Goal: Book appointment/travel/reservation

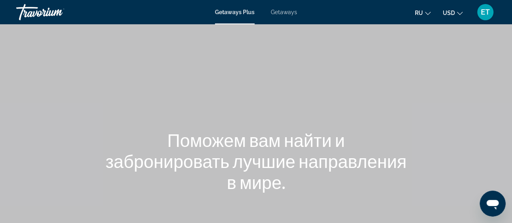
click at [286, 13] on span "Getaways" at bounding box center [284, 12] width 26 height 6
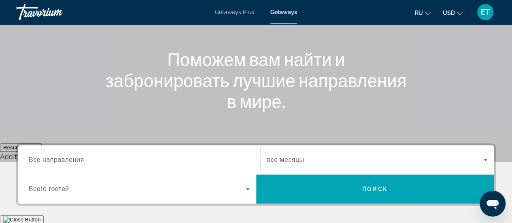
scroll to position [121, 0]
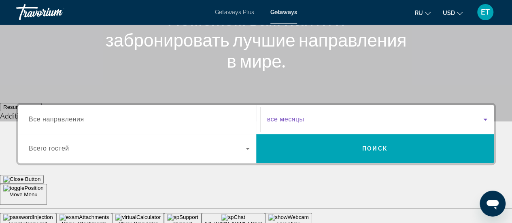
click at [486, 119] on icon "Search widget" at bounding box center [485, 119] width 10 height 10
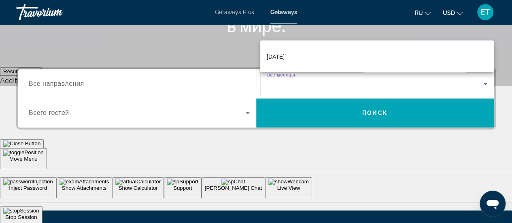
scroll to position [42, 0]
click at [284, 69] on span "[DATE]" at bounding box center [276, 70] width 18 height 10
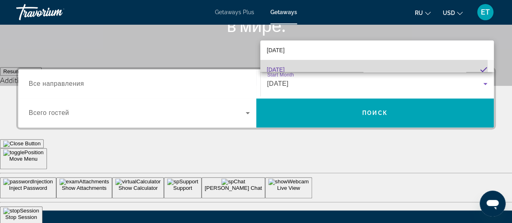
scroll to position [0, 0]
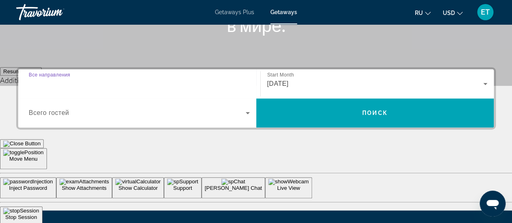
click at [102, 83] on input "Destination Все направления" at bounding box center [139, 84] width 221 height 10
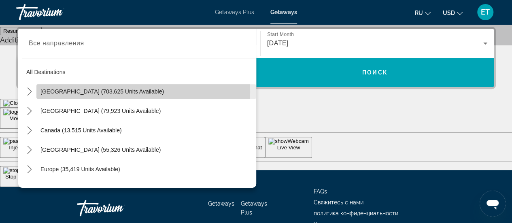
click at [103, 91] on span "[GEOGRAPHIC_DATA] (703,625 units available)" at bounding box center [101, 91] width 123 height 6
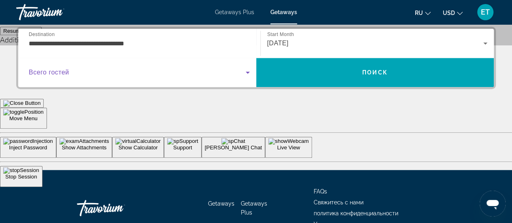
click at [248, 70] on icon "Search widget" at bounding box center [248, 73] width 10 height 10
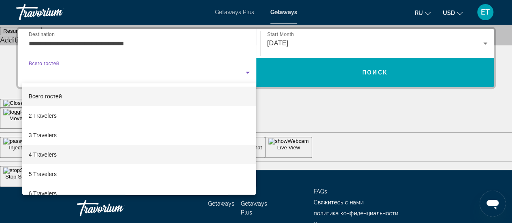
scroll to position [40, 0]
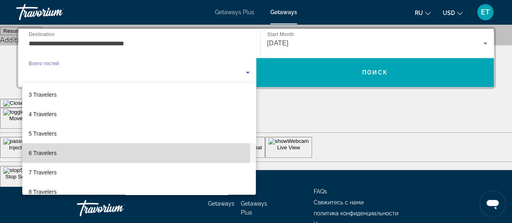
click at [49, 153] on span "6 Travelers" at bounding box center [43, 153] width 28 height 10
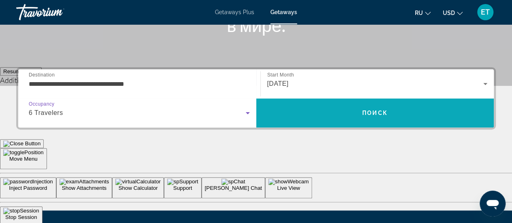
scroll to position [117, 0]
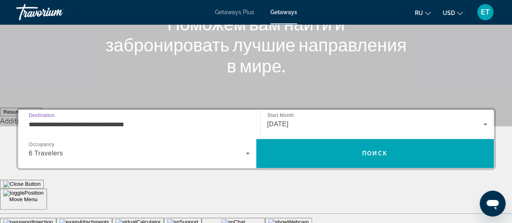
click at [162, 123] on input "**********" at bounding box center [139, 125] width 221 height 10
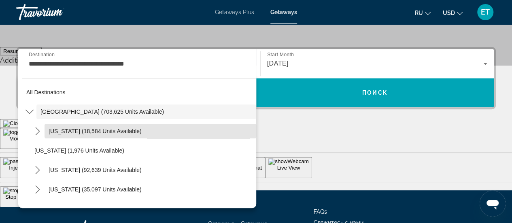
click at [162, 123] on span "Select destination: Arizona (18,584 units available)" at bounding box center [151, 130] width 212 height 19
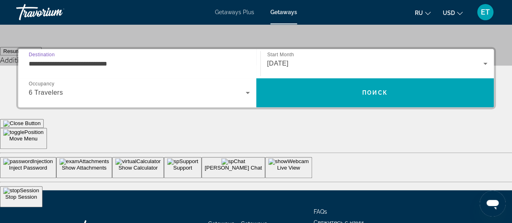
scroll to position [197, 0]
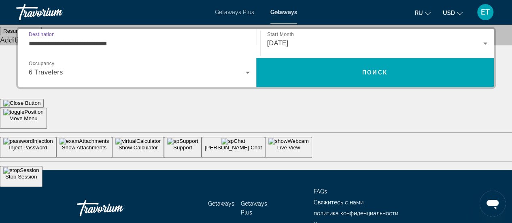
drag, startPoint x: 133, startPoint y: 44, endPoint x: 19, endPoint y: 58, distance: 114.6
click at [25, 57] on div "**********" at bounding box center [139, 43] width 234 height 29
click at [154, 44] on input "**********" at bounding box center [139, 44] width 221 height 10
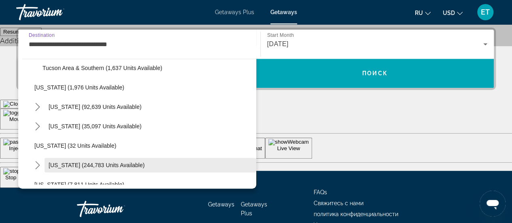
scroll to position [162, 0]
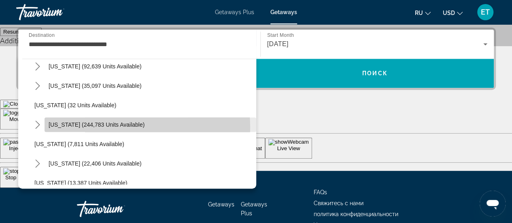
click at [116, 127] on span "[US_STATE] (244,783 units available)" at bounding box center [97, 124] width 96 height 6
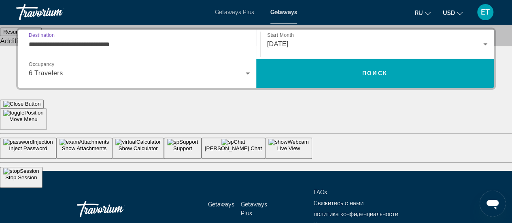
scroll to position [197, 0]
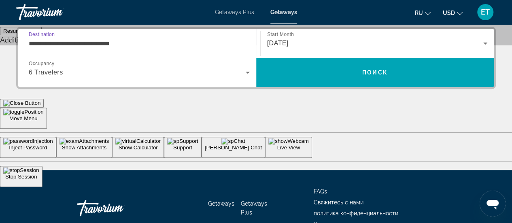
click at [138, 42] on input "**********" at bounding box center [139, 44] width 221 height 10
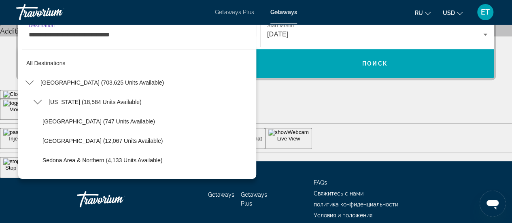
scroll to position [165, 0]
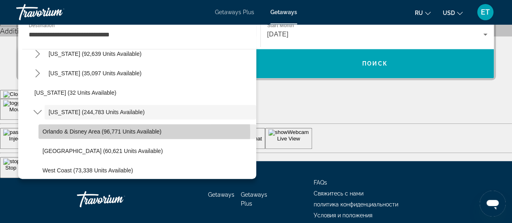
click at [76, 132] on span "Orlando & Disney Area (96,771 units available)" at bounding box center [101, 131] width 119 height 6
type input "**********"
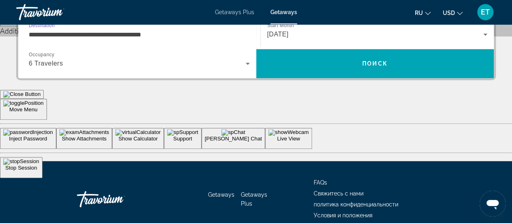
scroll to position [197, 0]
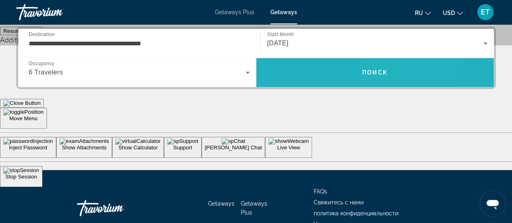
click at [379, 72] on span "Поиск" at bounding box center [374, 72] width 25 height 6
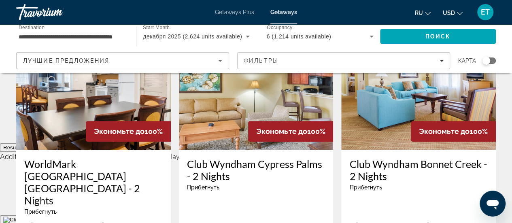
scroll to position [162, 0]
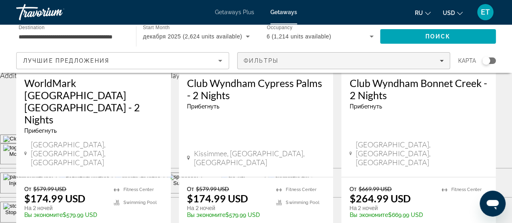
click at [441, 61] on icon "Filters" at bounding box center [441, 61] width 4 height 2
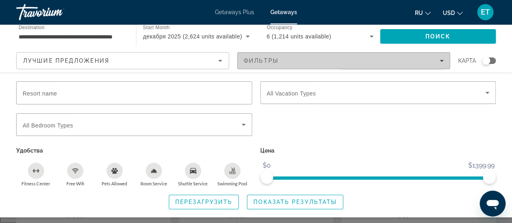
click at [441, 60] on icon "Filters" at bounding box center [441, 61] width 4 height 2
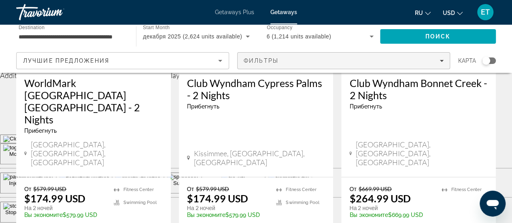
click at [441, 60] on icon "Filters" at bounding box center [441, 61] width 4 height 2
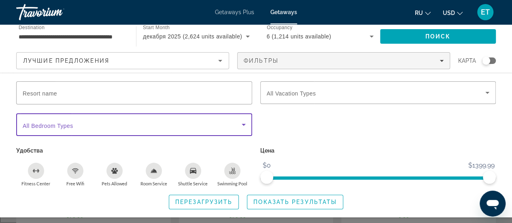
click at [243, 121] on icon "Search widget" at bounding box center [244, 125] width 10 height 10
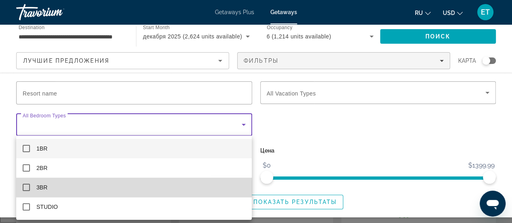
click at [26, 187] on mat-pseudo-checkbox at bounding box center [26, 187] width 7 height 7
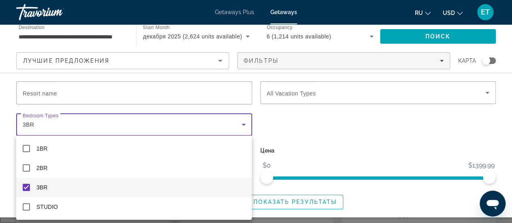
click at [485, 91] on div at bounding box center [256, 111] width 512 height 223
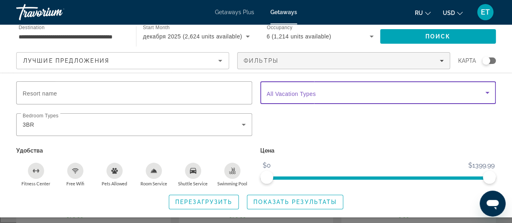
click at [487, 93] on icon "Search widget" at bounding box center [487, 93] width 10 height 10
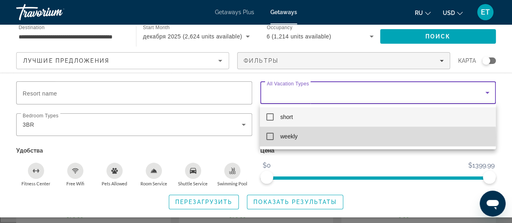
click at [271, 137] on mat-pseudo-checkbox at bounding box center [269, 136] width 7 height 7
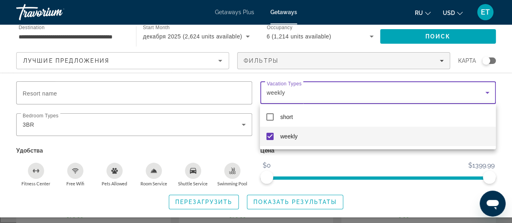
click at [339, 167] on div at bounding box center [256, 111] width 512 height 223
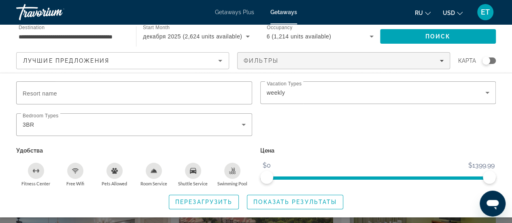
scroll to position [283, 0]
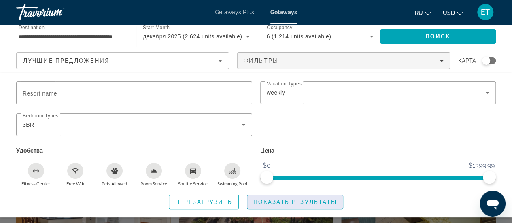
click at [308, 201] on span "Показать результаты" at bounding box center [294, 202] width 83 height 6
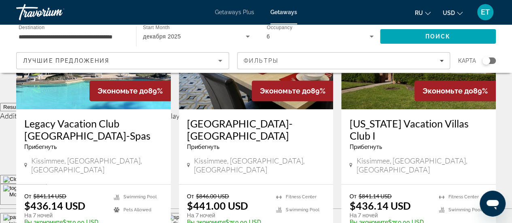
scroll to position [81, 0]
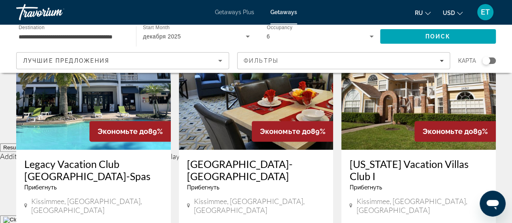
click at [107, 129] on span "Экономьте до" at bounding box center [123, 131] width 51 height 8
click at [139, 131] on span "Экономьте до" at bounding box center [123, 131] width 51 height 8
click at [60, 165] on h3 "Legacy Vacation Club [GEOGRAPHIC_DATA]-Spas" at bounding box center [93, 170] width 138 height 24
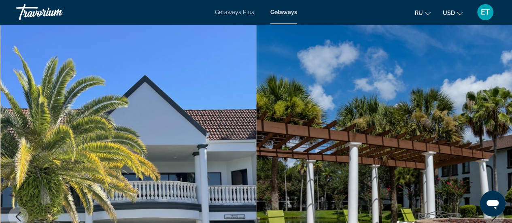
scroll to position [81, 0]
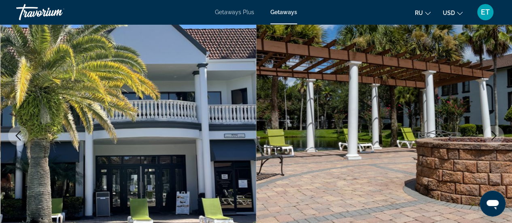
click at [505, 109] on img "Main content" at bounding box center [384, 135] width 256 height 384
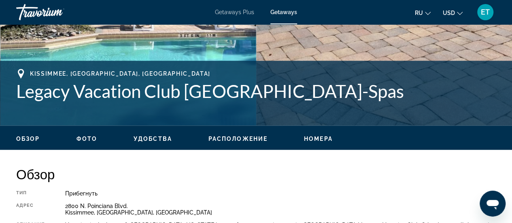
scroll to position [364, 0]
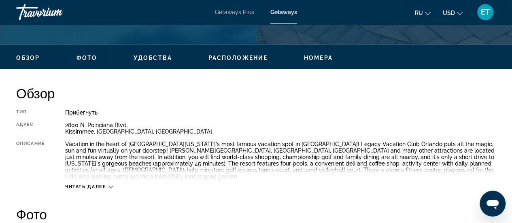
click at [90, 184] on span "Читать далее" at bounding box center [85, 186] width 41 height 5
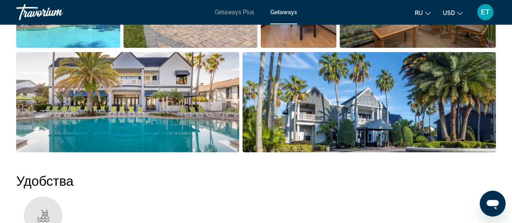
scroll to position [688, 0]
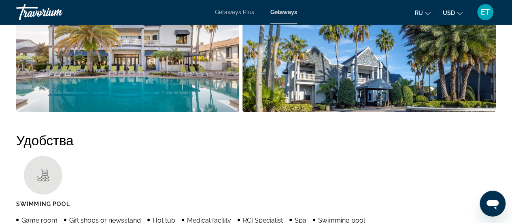
click at [496, 60] on li "Main content" at bounding box center [370, 63] width 256 height 104
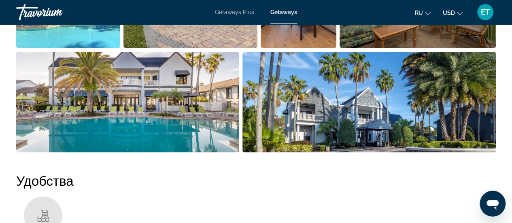
scroll to position [607, 0]
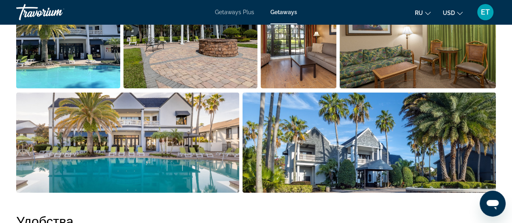
click at [494, 108] on img "Open full-screen image slider" at bounding box center [368, 142] width 253 height 100
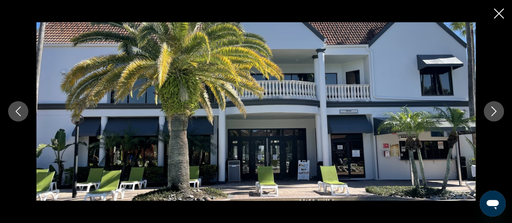
click at [493, 113] on icon "Next image" at bounding box center [494, 111] width 10 height 10
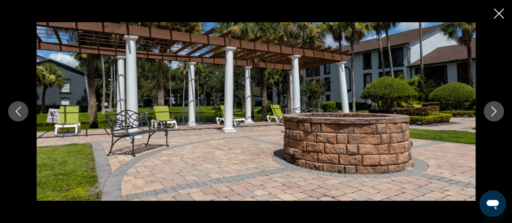
click at [493, 113] on icon "Next image" at bounding box center [494, 111] width 10 height 10
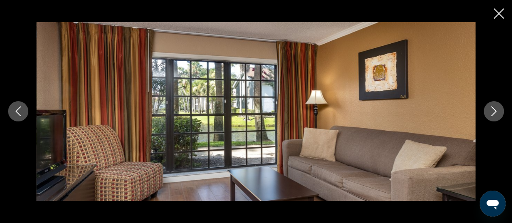
click at [493, 113] on icon "Next image" at bounding box center [494, 111] width 10 height 10
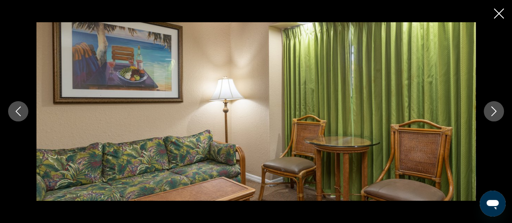
click at [493, 113] on icon "Next image" at bounding box center [494, 111] width 10 height 10
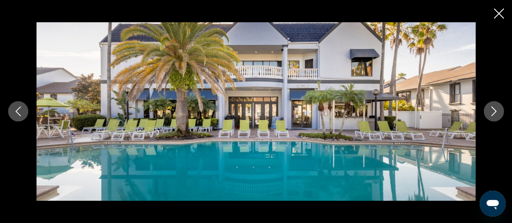
click at [493, 113] on icon "Next image" at bounding box center [494, 111] width 10 height 10
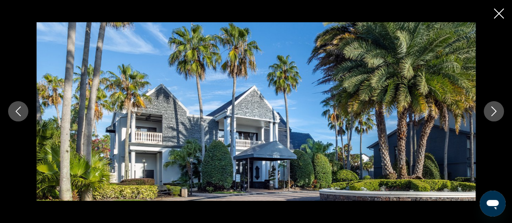
click at [493, 113] on icon "Next image" at bounding box center [494, 111] width 10 height 10
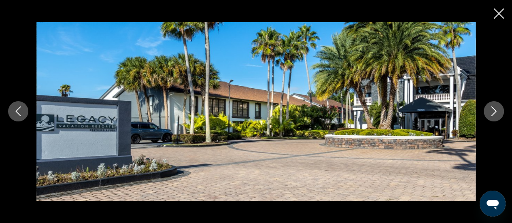
click at [493, 113] on icon "Next image" at bounding box center [494, 111] width 10 height 10
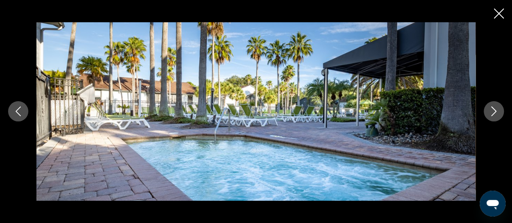
click at [493, 113] on icon "Next image" at bounding box center [494, 111] width 10 height 10
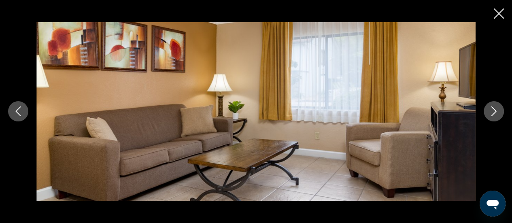
click at [493, 113] on icon "Next image" at bounding box center [494, 111] width 10 height 10
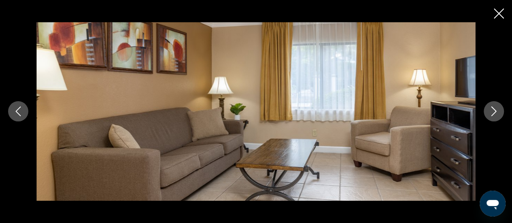
click at [493, 113] on icon "Next image" at bounding box center [494, 111] width 10 height 10
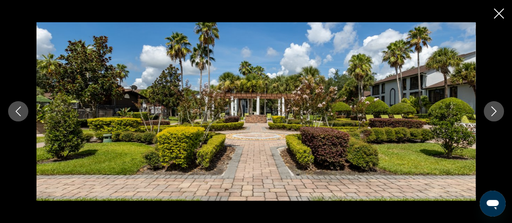
click at [493, 113] on icon "Next image" at bounding box center [494, 111] width 10 height 10
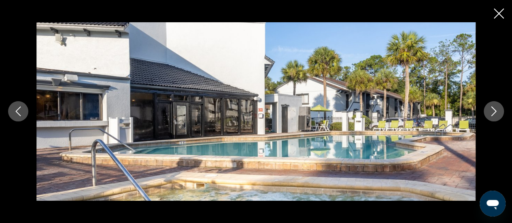
click at [493, 113] on icon "Next image" at bounding box center [494, 111] width 10 height 10
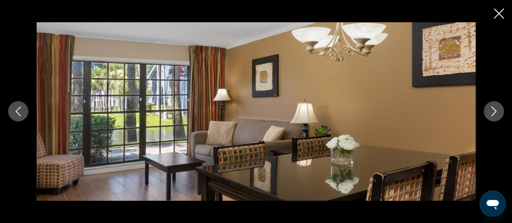
click at [493, 113] on icon "Next image" at bounding box center [494, 111] width 10 height 10
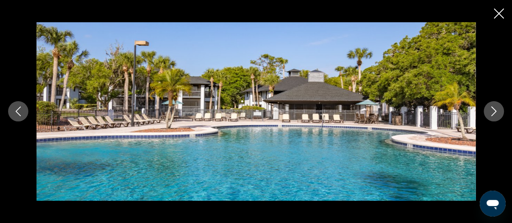
click at [493, 113] on icon "Next image" at bounding box center [494, 111] width 10 height 10
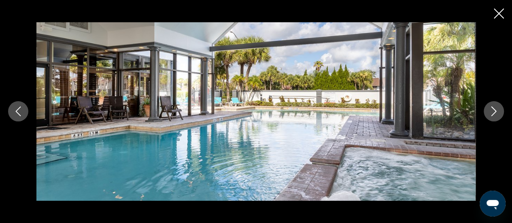
click at [493, 113] on icon "Next image" at bounding box center [494, 111] width 10 height 10
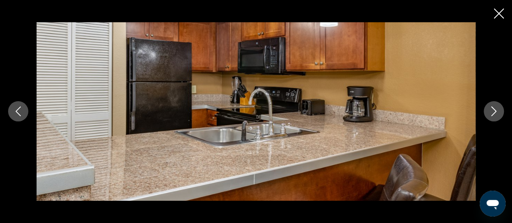
click at [493, 113] on icon "Next image" at bounding box center [494, 111] width 10 height 10
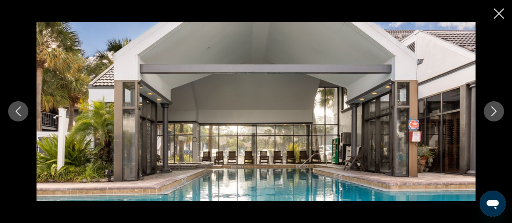
click at [493, 113] on icon "Next image" at bounding box center [494, 111] width 10 height 10
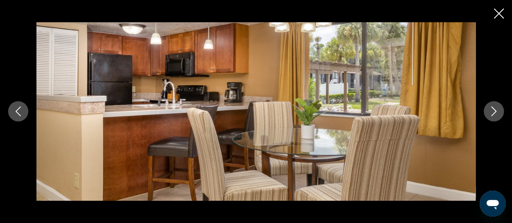
click at [493, 113] on icon "Next image" at bounding box center [494, 111] width 10 height 10
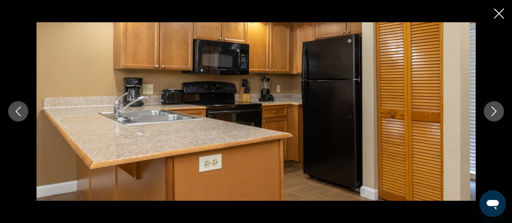
click at [493, 113] on icon "Next image" at bounding box center [494, 111] width 10 height 10
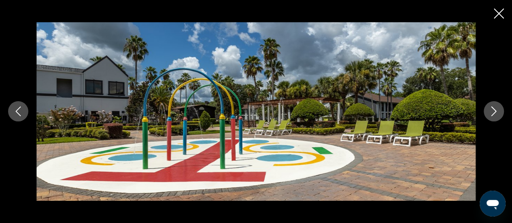
click at [493, 113] on icon "Next image" at bounding box center [494, 111] width 10 height 10
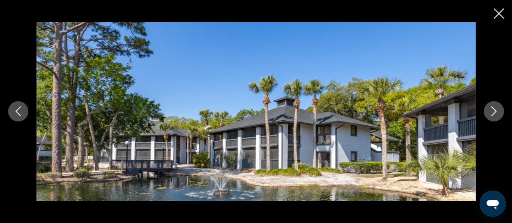
click at [493, 112] on icon "Next image" at bounding box center [494, 111] width 10 height 10
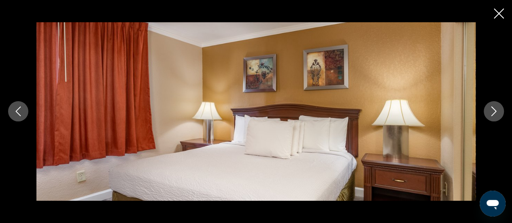
click at [493, 112] on icon "Next image" at bounding box center [494, 111] width 10 height 10
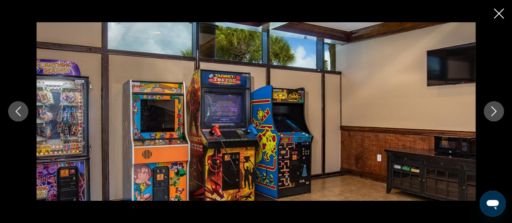
click at [493, 112] on icon "Next image" at bounding box center [494, 111] width 10 height 10
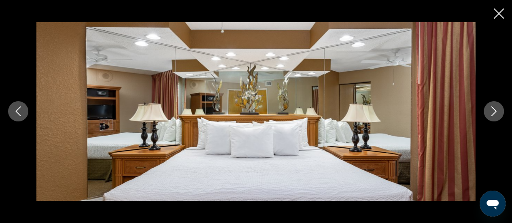
click at [493, 112] on icon "Next image" at bounding box center [494, 111] width 10 height 10
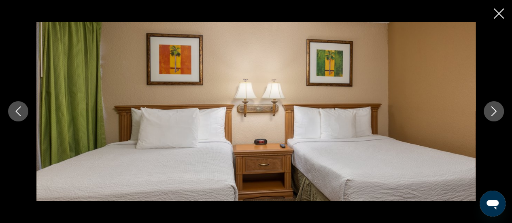
click at [493, 112] on icon "Next image" at bounding box center [494, 111] width 10 height 10
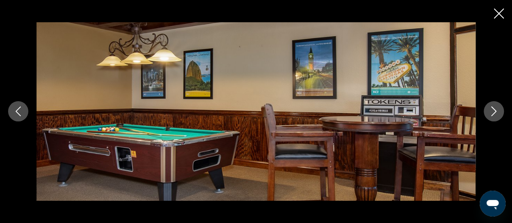
click at [493, 112] on icon "Next image" at bounding box center [494, 111] width 10 height 10
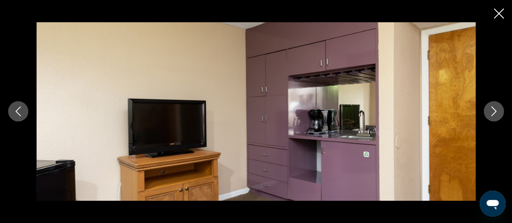
click at [493, 112] on icon "Next image" at bounding box center [494, 111] width 10 height 10
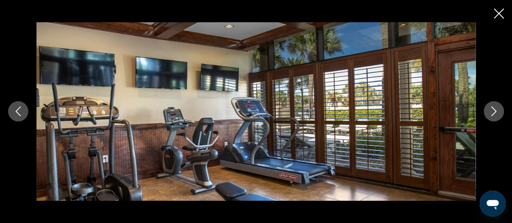
click at [493, 112] on icon "Next image" at bounding box center [494, 111] width 10 height 10
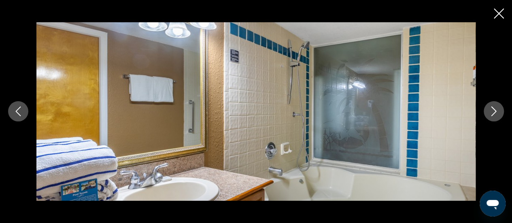
click at [493, 112] on icon "Next image" at bounding box center [494, 111] width 10 height 10
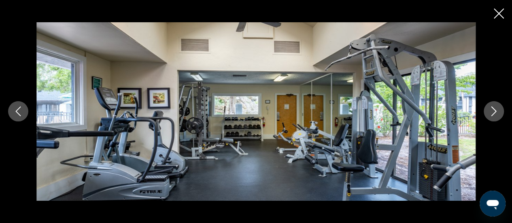
click at [493, 112] on icon "Next image" at bounding box center [494, 111] width 10 height 10
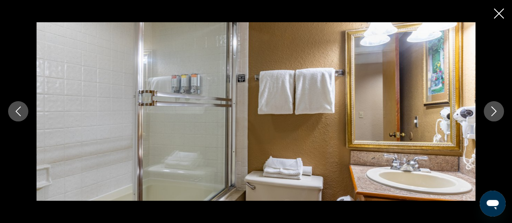
click at [493, 111] on icon "Next image" at bounding box center [494, 111] width 10 height 10
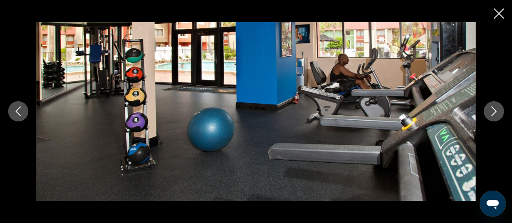
click at [493, 111] on icon "Next image" at bounding box center [494, 111] width 10 height 10
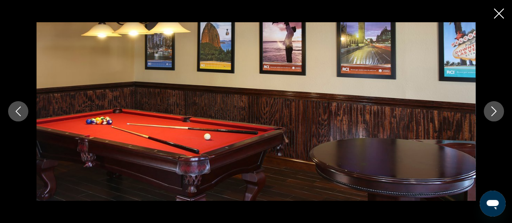
click at [15, 112] on icon "Previous image" at bounding box center [18, 111] width 10 height 10
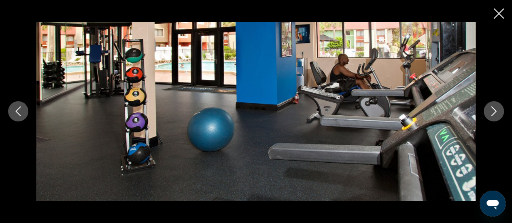
click at [494, 113] on icon "Next image" at bounding box center [494, 111] width 10 height 10
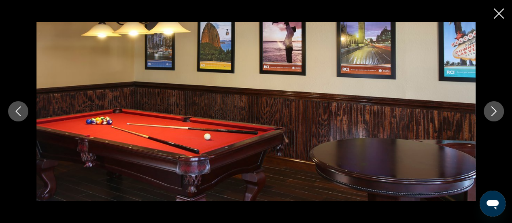
click at [494, 113] on icon "Next image" at bounding box center [494, 111] width 10 height 10
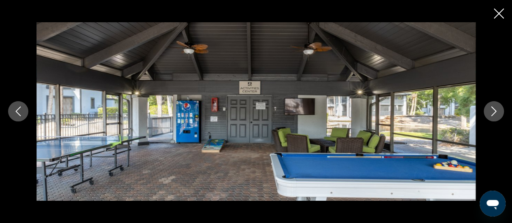
click at [494, 113] on icon "Next image" at bounding box center [493, 112] width 5 height 10
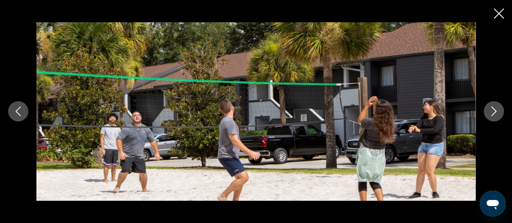
click at [494, 113] on icon "Next image" at bounding box center [493, 112] width 5 height 10
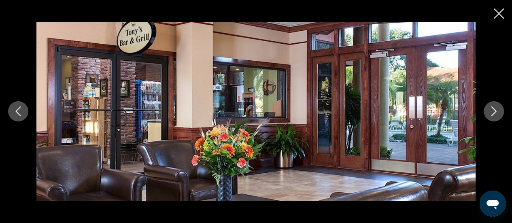
click at [494, 113] on icon "Next image" at bounding box center [493, 112] width 5 height 10
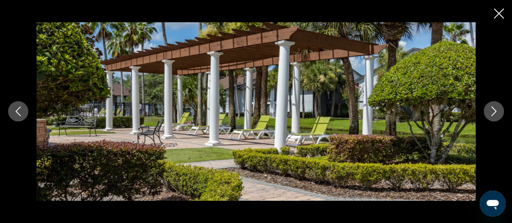
click at [494, 113] on icon "Next image" at bounding box center [493, 112] width 5 height 10
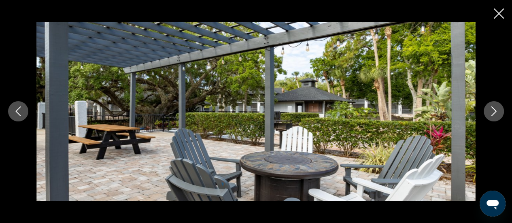
click at [494, 113] on icon "Next image" at bounding box center [493, 112] width 5 height 10
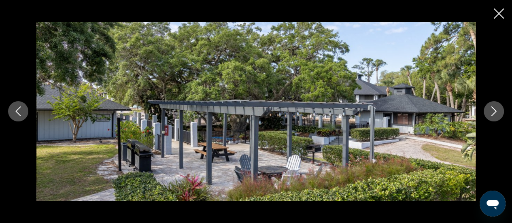
click at [494, 113] on icon "Next image" at bounding box center [493, 112] width 5 height 10
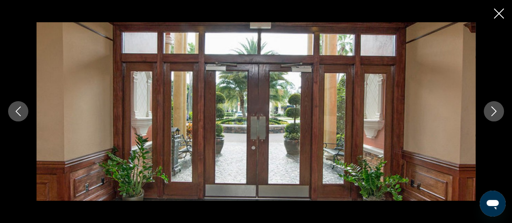
click at [494, 113] on icon "Next image" at bounding box center [493, 112] width 5 height 10
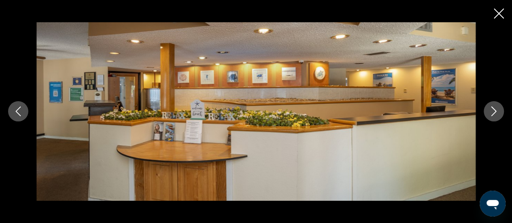
click at [494, 113] on icon "Next image" at bounding box center [493, 112] width 5 height 10
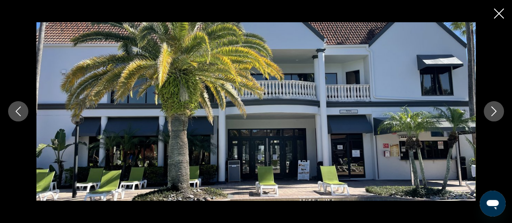
click at [494, 113] on icon "Next image" at bounding box center [493, 112] width 5 height 10
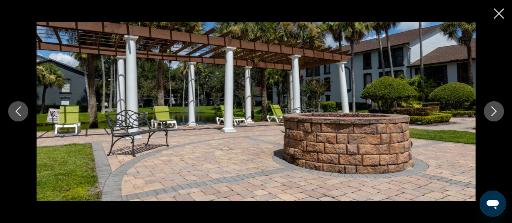
click at [498, 15] on icon "Close slideshow" at bounding box center [499, 13] width 10 height 10
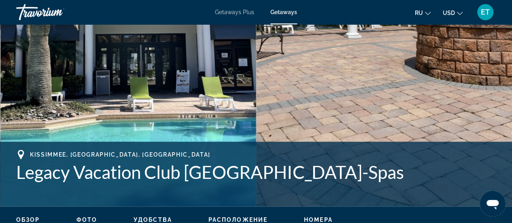
scroll to position [243, 0]
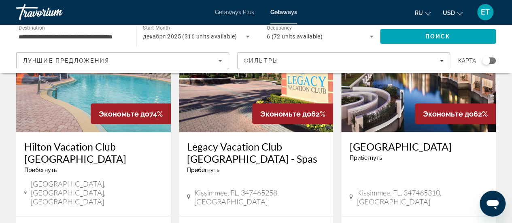
scroll to position [607, 0]
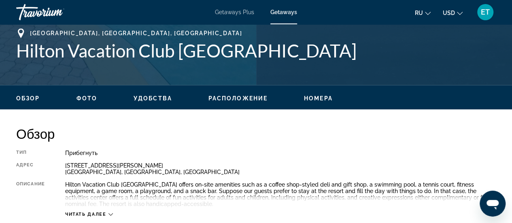
scroll to position [364, 0]
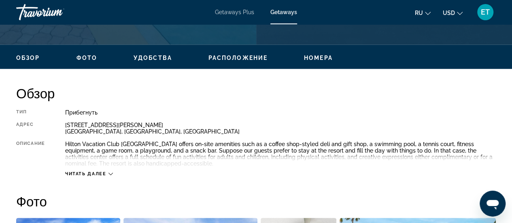
click at [90, 174] on span "Читать далее" at bounding box center [85, 173] width 41 height 5
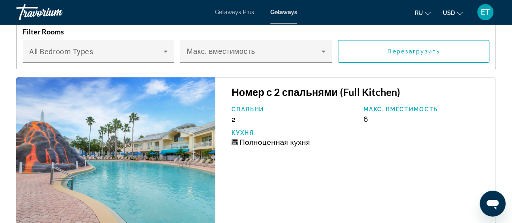
scroll to position [1578, 0]
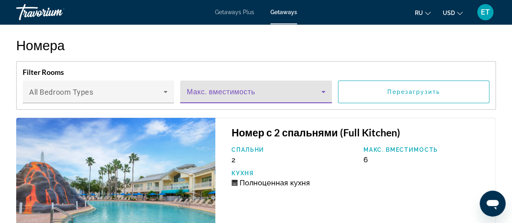
click at [321, 93] on icon "Main content" at bounding box center [323, 92] width 10 height 10
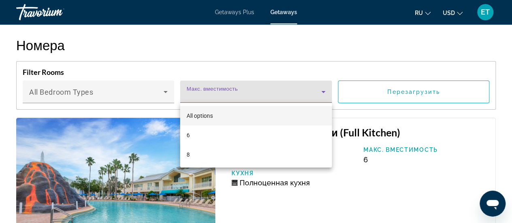
click at [321, 93] on div at bounding box center [256, 111] width 512 height 223
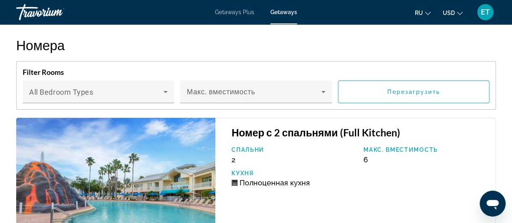
click at [363, 173] on div "Спальни 2 Макс. вместимость 6 Кухня Полноценная кухня" at bounding box center [359, 169] width 264 height 47
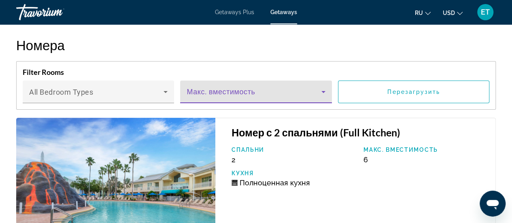
click at [324, 93] on icon "Main content" at bounding box center [323, 92] width 10 height 10
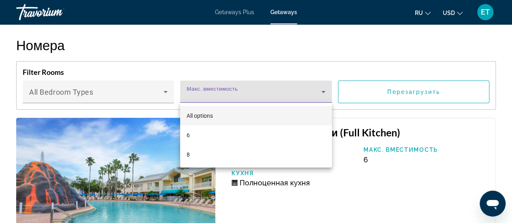
click at [339, 189] on div at bounding box center [256, 111] width 512 height 223
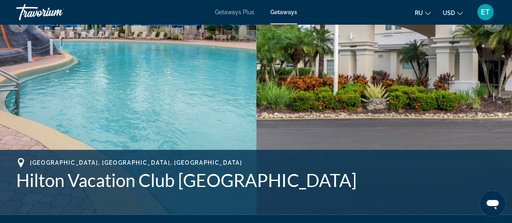
scroll to position [0, 0]
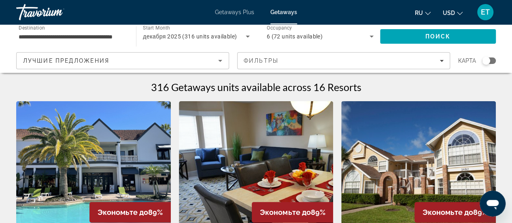
click at [76, 38] on input "**********" at bounding box center [72, 37] width 107 height 10
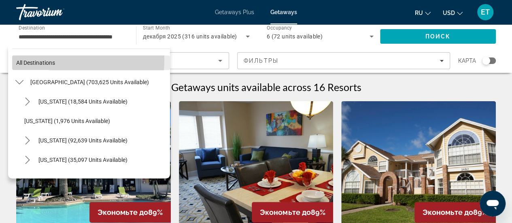
click at [55, 60] on span "All destinations" at bounding box center [35, 62] width 39 height 6
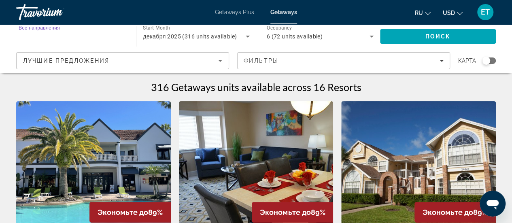
click at [123, 34] on input "Destination Все направления" at bounding box center [72, 37] width 107 height 10
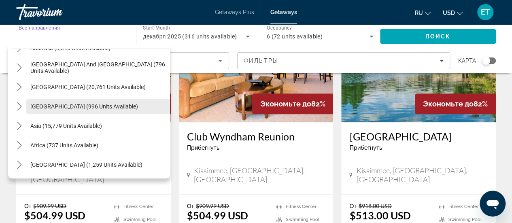
scroll to position [1042, 0]
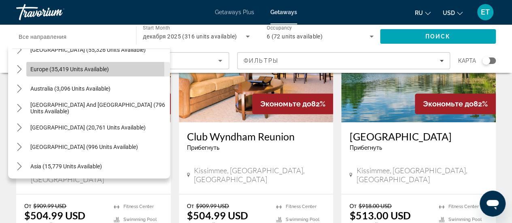
click at [66, 70] on span "Europe (35,419 units available)" at bounding box center [69, 69] width 78 height 6
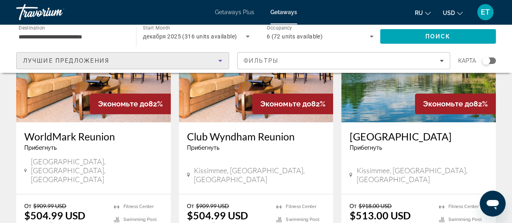
click at [220, 61] on icon "Sort by" at bounding box center [220, 61] width 10 height 10
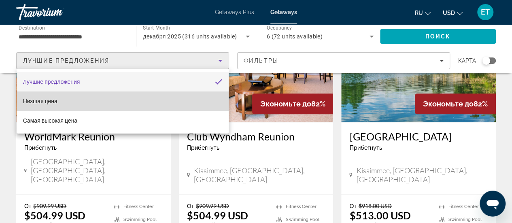
click at [69, 101] on mat-option "Низшая цена" at bounding box center [123, 100] width 212 height 19
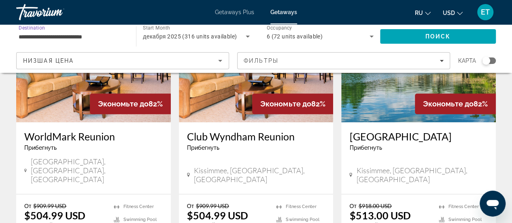
click at [108, 37] on input "**********" at bounding box center [72, 37] width 107 height 10
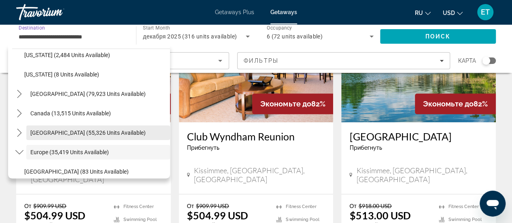
scroll to position [919, 0]
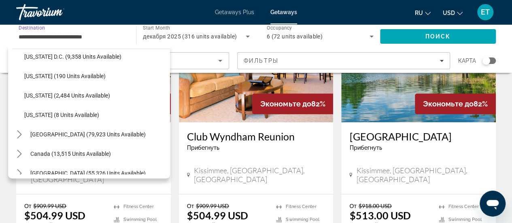
click at [99, 34] on input "**********" at bounding box center [72, 37] width 107 height 10
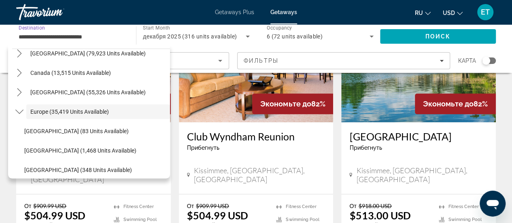
click at [111, 34] on input "**********" at bounding box center [72, 37] width 107 height 10
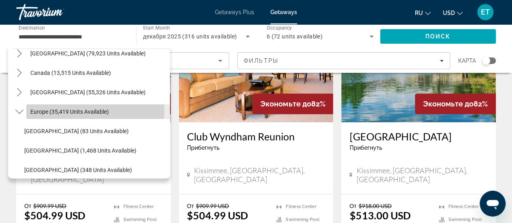
click at [89, 110] on span "Europe (35,419 units available)" at bounding box center [69, 111] width 78 height 6
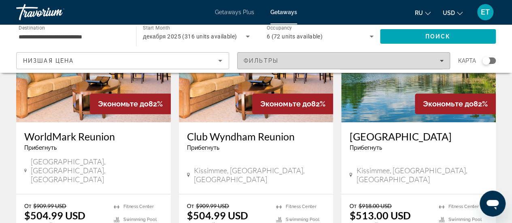
click at [439, 59] on icon "Filters" at bounding box center [441, 61] width 4 height 4
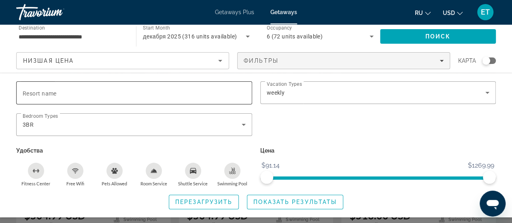
click at [53, 93] on span "Resort name" at bounding box center [40, 93] width 34 height 6
click at [53, 93] on input "Resort name" at bounding box center [134, 93] width 223 height 10
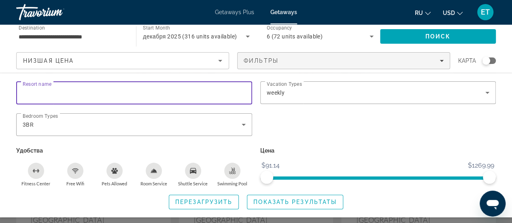
scroll to position [324, 0]
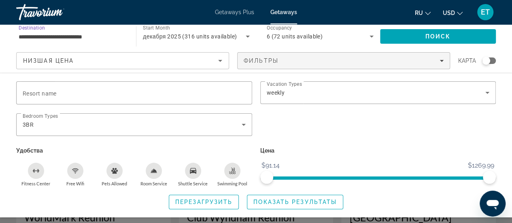
click at [105, 37] on input "**********" at bounding box center [72, 37] width 107 height 10
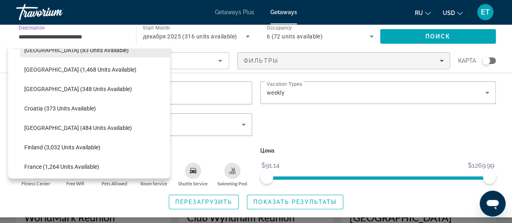
scroll to position [1162, 0]
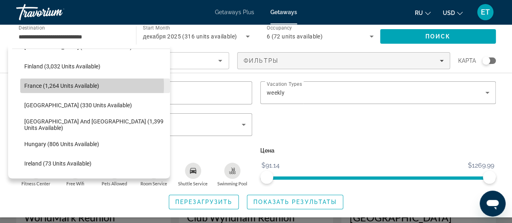
click at [74, 86] on span "France (1,264 units available)" at bounding box center [61, 86] width 75 height 6
type input "**********"
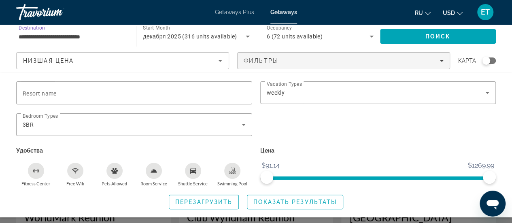
scroll to position [364, 0]
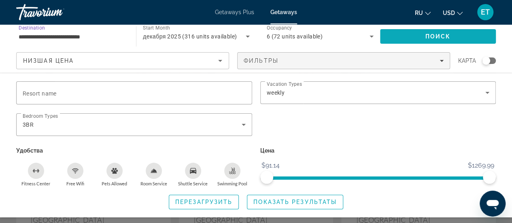
click at [439, 36] on span "Поиск" at bounding box center [437, 36] width 25 height 6
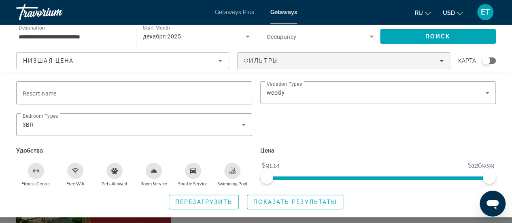
scroll to position [81, 0]
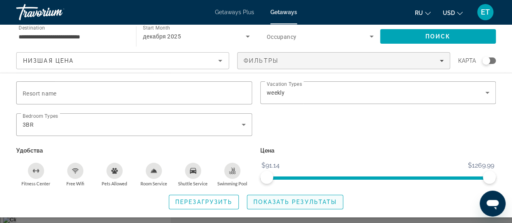
click at [297, 203] on span "Показать результаты" at bounding box center [294, 202] width 83 height 6
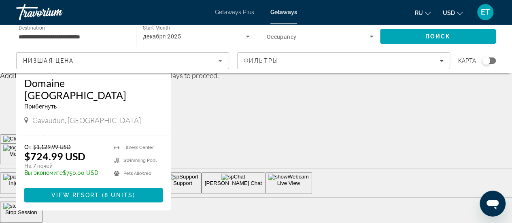
scroll to position [202, 0]
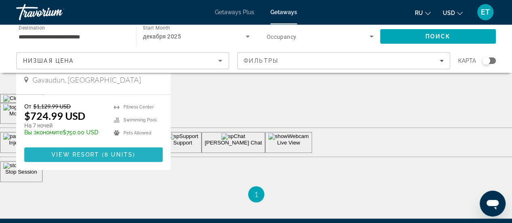
click at [87, 151] on span "View Resort" at bounding box center [75, 154] width 48 height 6
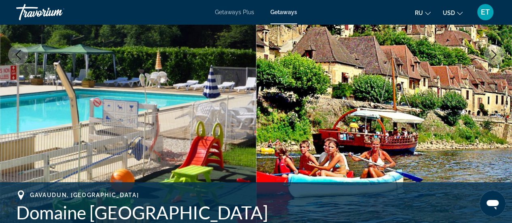
scroll to position [121, 0]
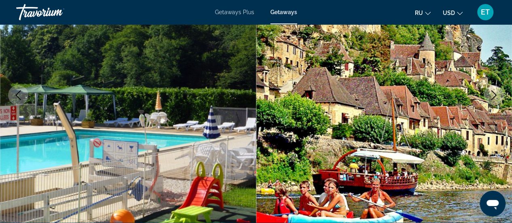
click at [504, 122] on img "Main content" at bounding box center [384, 95] width 256 height 384
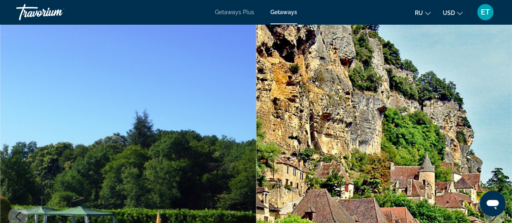
click at [6, 132] on img "Main content" at bounding box center [128, 216] width 256 height 384
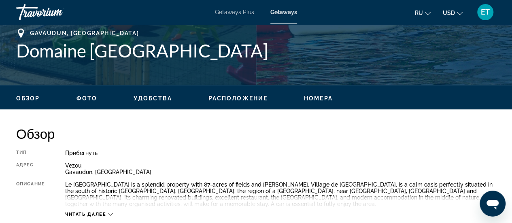
scroll to position [364, 0]
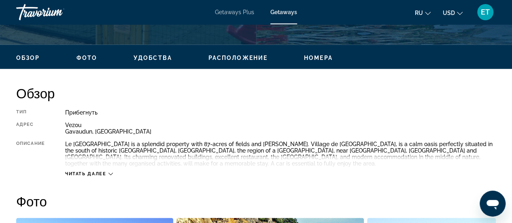
click at [96, 173] on span "Читать далее" at bounding box center [85, 173] width 41 height 5
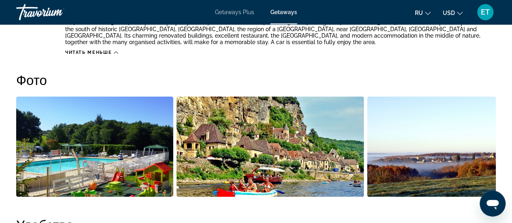
scroll to position [526, 0]
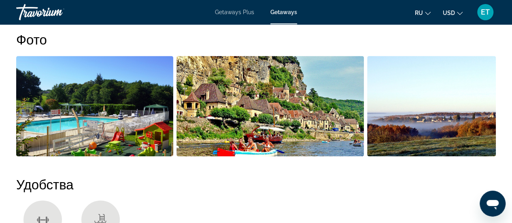
click at [445, 105] on img "Open full-screen image slider" at bounding box center [431, 106] width 129 height 100
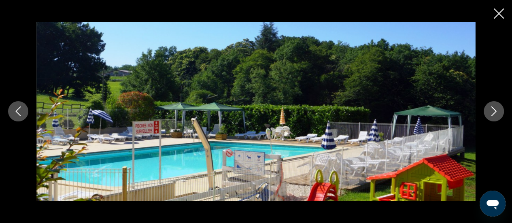
click at [493, 113] on icon "Next image" at bounding box center [494, 111] width 10 height 10
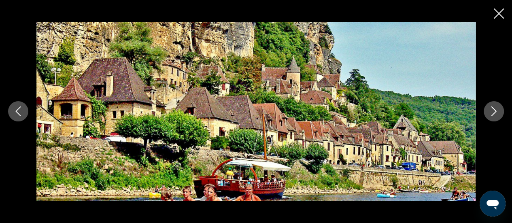
scroll to position [688, 0]
click at [489, 113] on icon "Next image" at bounding box center [494, 111] width 10 height 10
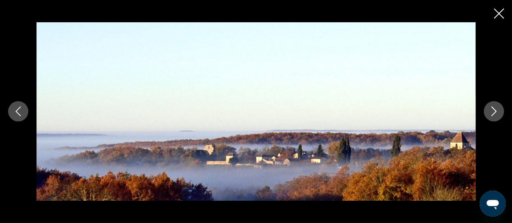
click at [489, 113] on icon "Next image" at bounding box center [494, 111] width 10 height 10
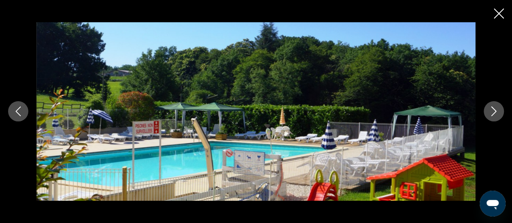
click at [489, 113] on icon "Next image" at bounding box center [494, 111] width 10 height 10
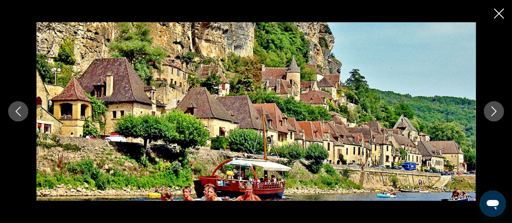
click at [489, 113] on icon "Next image" at bounding box center [494, 111] width 10 height 10
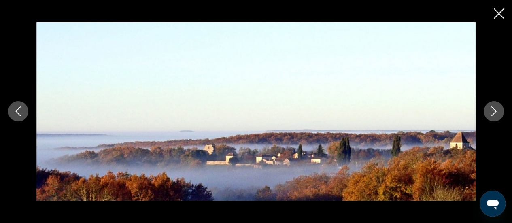
click at [489, 113] on icon "Next image" at bounding box center [494, 111] width 10 height 10
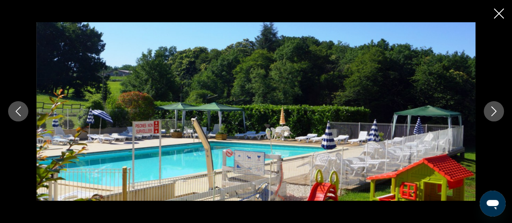
click at [489, 113] on icon "Next image" at bounding box center [494, 111] width 10 height 10
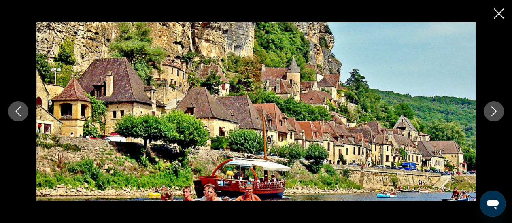
click at [489, 113] on icon "Next image" at bounding box center [494, 111] width 10 height 10
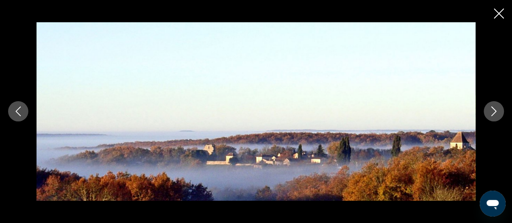
click at [502, 16] on icon "Close slideshow" at bounding box center [499, 13] width 10 height 10
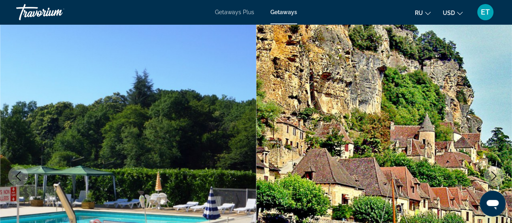
scroll to position [0, 0]
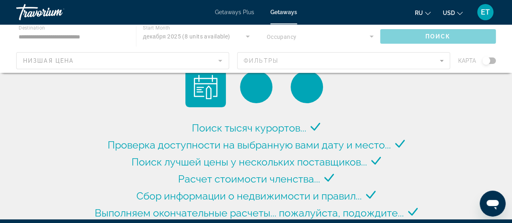
click at [79, 38] on div "Main content" at bounding box center [256, 48] width 512 height 49
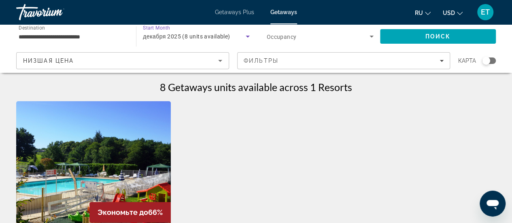
click at [245, 36] on icon "Search widget" at bounding box center [248, 37] width 10 height 10
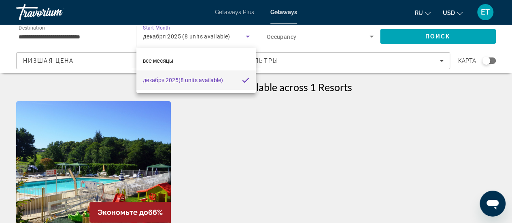
click at [372, 37] on div at bounding box center [256, 111] width 512 height 223
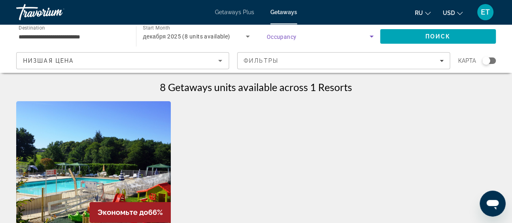
click at [371, 37] on icon "Search widget" at bounding box center [372, 37] width 10 height 10
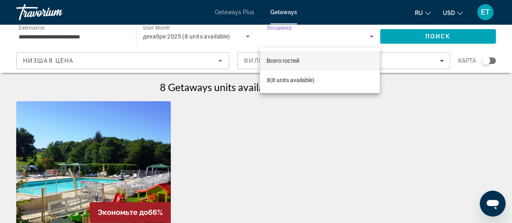
click at [371, 37] on div at bounding box center [256, 111] width 512 height 223
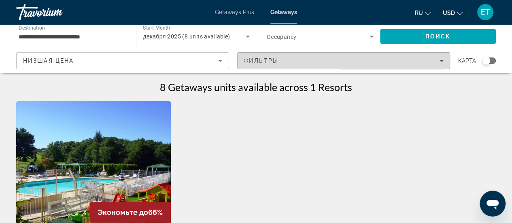
click at [441, 60] on icon "Filters" at bounding box center [441, 61] width 4 height 2
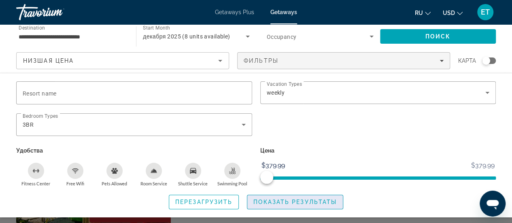
click at [321, 197] on span "Search widget" at bounding box center [294, 201] width 95 height 19
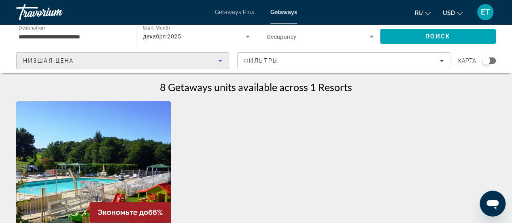
click at [119, 58] on div "Низшая цена" at bounding box center [120, 61] width 195 height 10
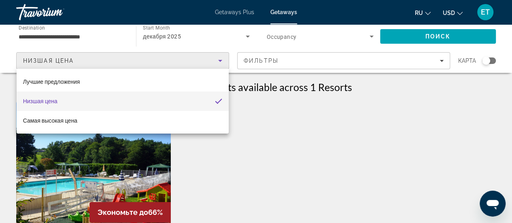
click at [275, 155] on div at bounding box center [256, 111] width 512 height 223
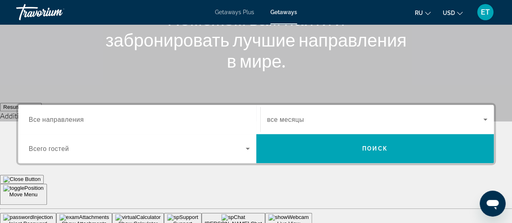
scroll to position [162, 0]
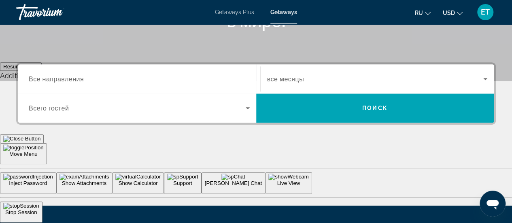
click at [485, 79] on icon "Search widget" at bounding box center [485, 79] width 4 height 2
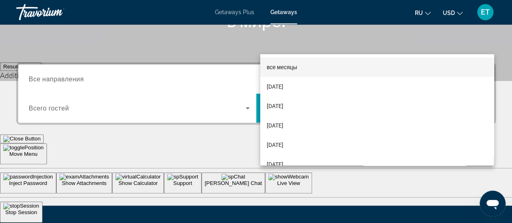
scroll to position [197, 0]
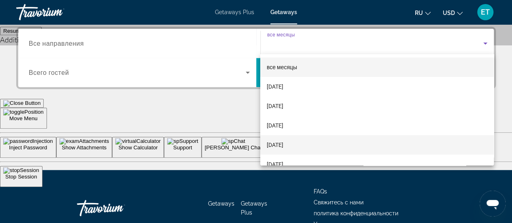
click at [301, 149] on mat-option "[DATE]" at bounding box center [376, 144] width 233 height 19
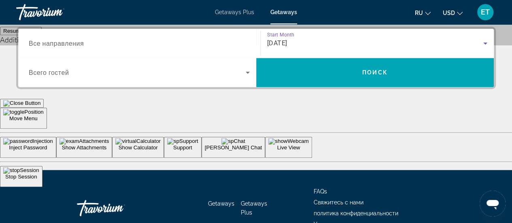
click at [248, 73] on icon "Search widget" at bounding box center [248, 73] width 10 height 10
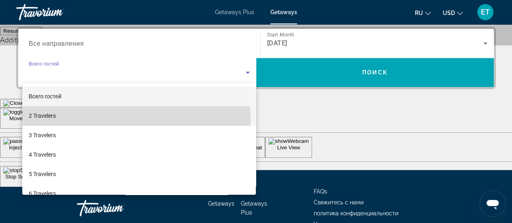
click at [70, 121] on mat-option "2 Travelers" at bounding box center [139, 115] width 234 height 19
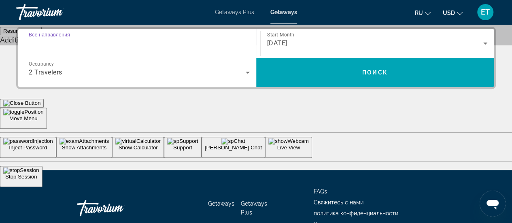
click at [147, 42] on input "Destination Все направления" at bounding box center [139, 44] width 221 height 10
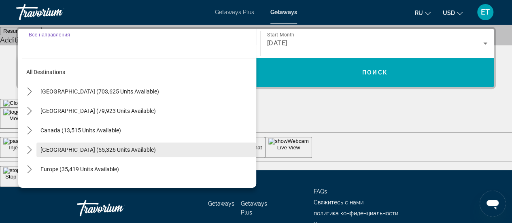
click at [110, 151] on span "[GEOGRAPHIC_DATA] (55,326 units available)" at bounding box center [97, 149] width 115 height 6
type input "**********"
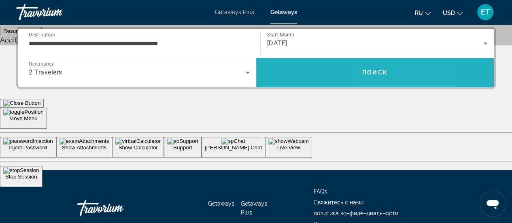
click at [373, 78] on span "Search" at bounding box center [375, 72] width 238 height 19
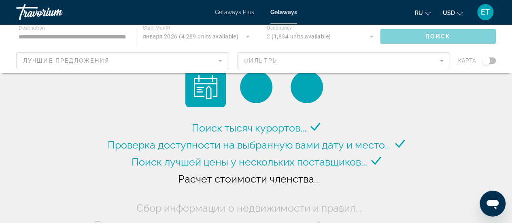
click at [219, 63] on div "Main content" at bounding box center [256, 48] width 512 height 49
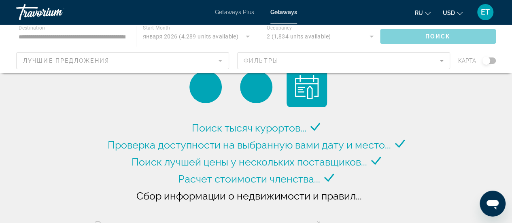
click at [219, 62] on div "Main content" at bounding box center [256, 48] width 512 height 49
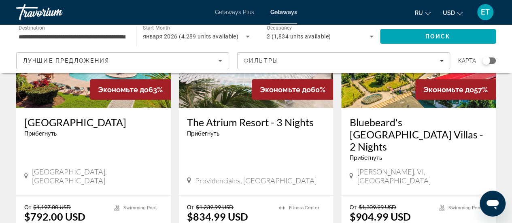
scroll to position [931, 0]
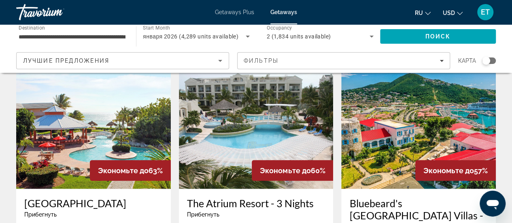
click at [105, 160] on div "Экономьте до 63%" at bounding box center [130, 170] width 81 height 21
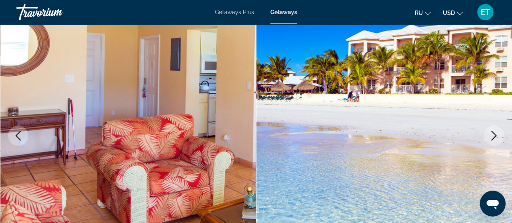
scroll to position [121, 0]
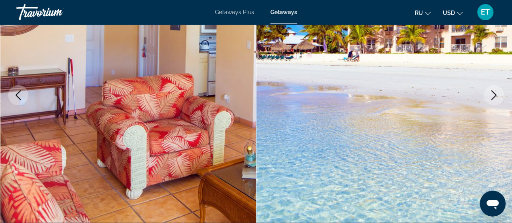
click at [492, 98] on icon "Next image" at bounding box center [493, 95] width 5 height 10
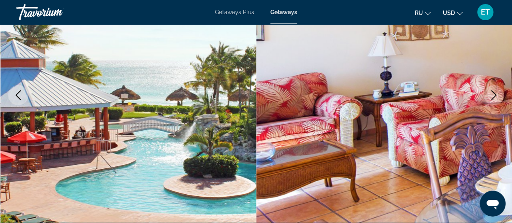
click at [492, 98] on icon "Next image" at bounding box center [493, 95] width 5 height 10
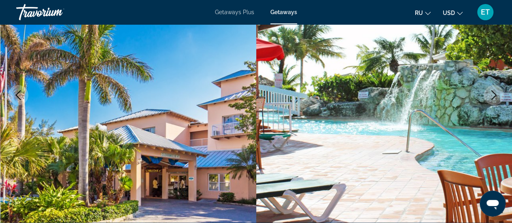
click at [492, 98] on icon "Next image" at bounding box center [493, 95] width 5 height 10
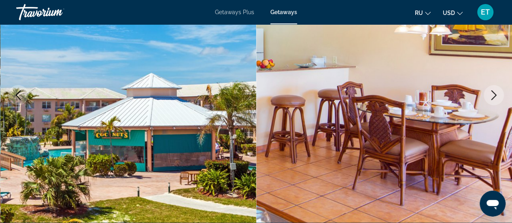
click at [492, 98] on icon "Next image" at bounding box center [493, 95] width 5 height 10
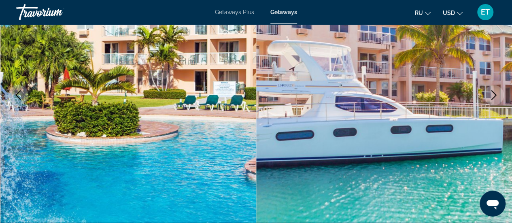
click at [492, 98] on icon "Next image" at bounding box center [493, 95] width 5 height 10
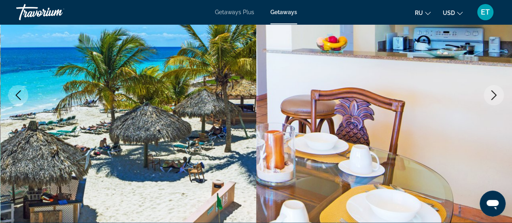
click at [20, 92] on icon "Previous image" at bounding box center [18, 95] width 10 height 10
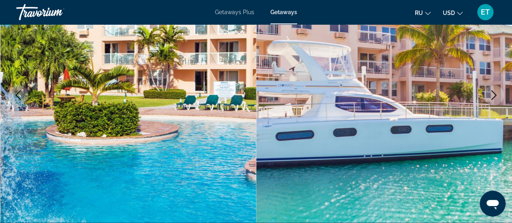
click at [494, 98] on icon "Next image" at bounding box center [493, 95] width 5 height 10
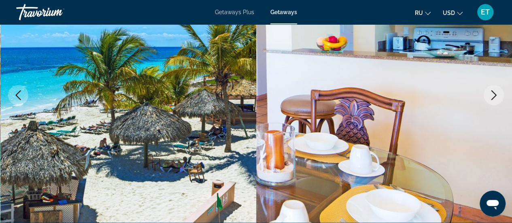
click at [494, 98] on icon "Next image" at bounding box center [493, 95] width 5 height 10
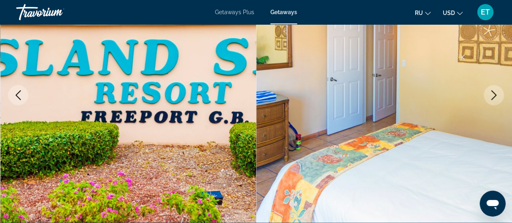
click at [492, 97] on icon "Next image" at bounding box center [494, 95] width 10 height 10
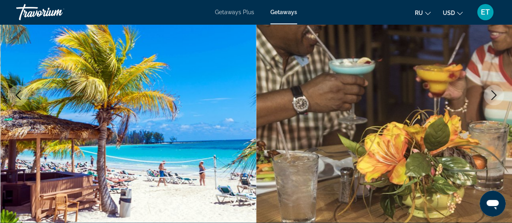
click at [492, 95] on icon "Next image" at bounding box center [494, 95] width 10 height 10
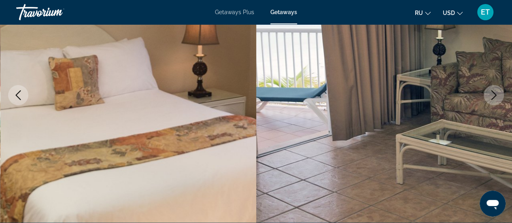
click at [493, 95] on icon "Next image" at bounding box center [494, 95] width 10 height 10
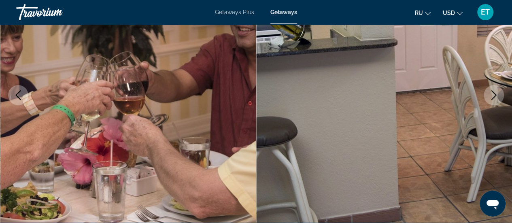
click at [493, 95] on icon "Next image" at bounding box center [494, 95] width 10 height 10
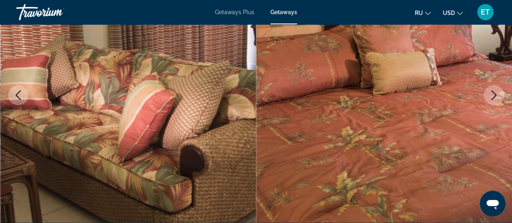
click at [493, 95] on icon "Next image" at bounding box center [494, 95] width 10 height 10
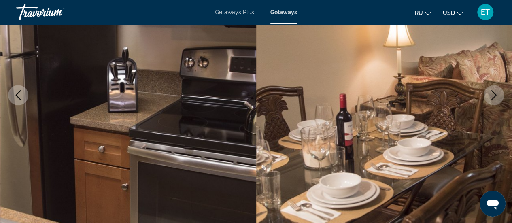
click at [493, 95] on icon "Next image" at bounding box center [494, 95] width 10 height 10
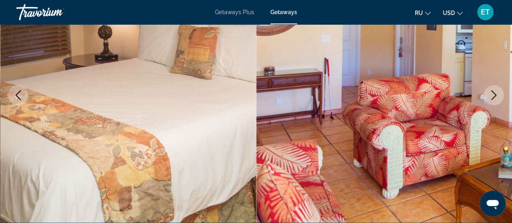
click at [493, 95] on icon "Next image" at bounding box center [494, 95] width 10 height 10
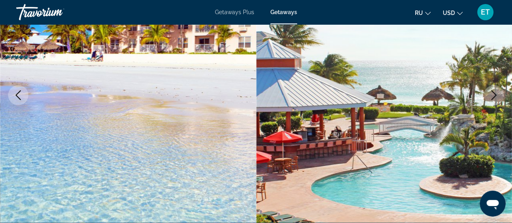
click at [493, 95] on icon "Next image" at bounding box center [494, 95] width 10 height 10
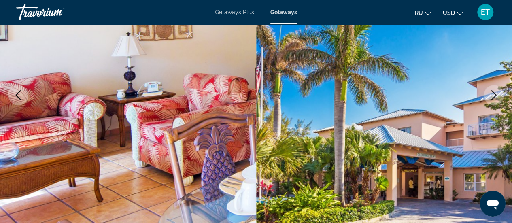
click at [493, 95] on icon "Next image" at bounding box center [494, 95] width 10 height 10
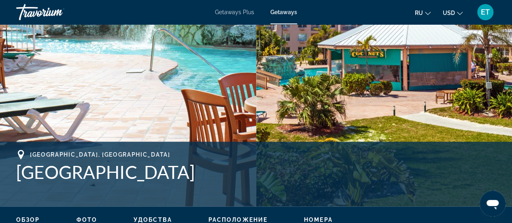
scroll to position [283, 0]
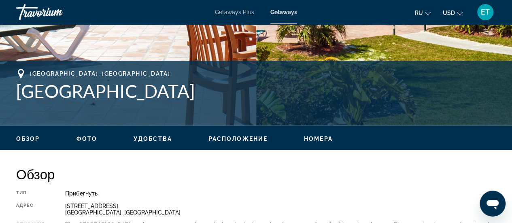
click at [143, 139] on span "Удобства" at bounding box center [153, 139] width 38 height 6
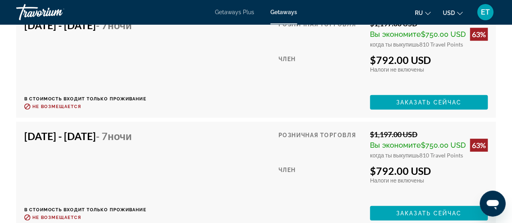
scroll to position [2457, 0]
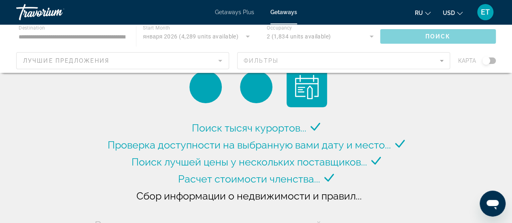
click at [229, 11] on span "Getaways Plus" at bounding box center [234, 12] width 39 height 6
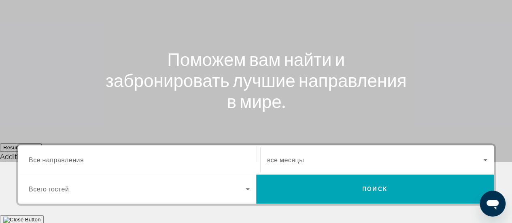
scroll to position [121, 0]
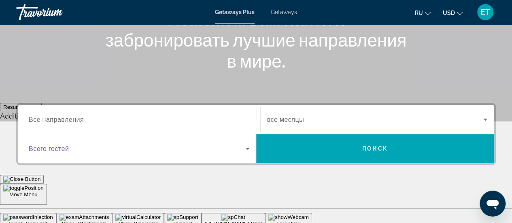
click at [247, 148] on icon "Search widget" at bounding box center [248, 149] width 4 height 2
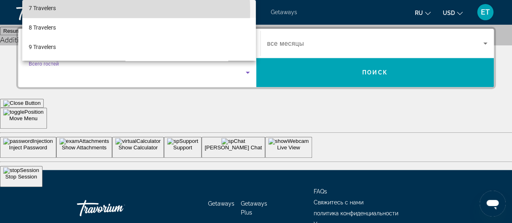
click at [69, 11] on mat-option "7 Travelers" at bounding box center [139, 7] width 234 height 19
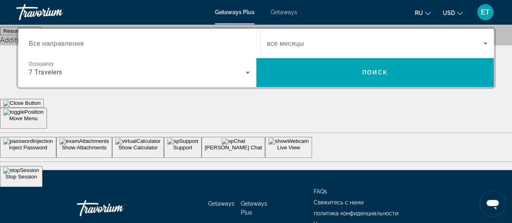
click at [486, 44] on icon "Search widget" at bounding box center [485, 43] width 10 height 10
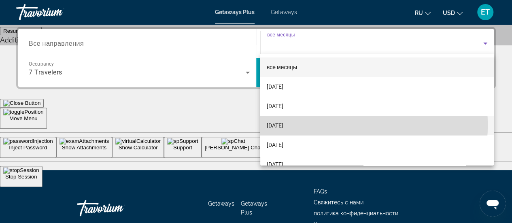
click at [330, 125] on mat-option "[DATE]" at bounding box center [376, 125] width 233 height 19
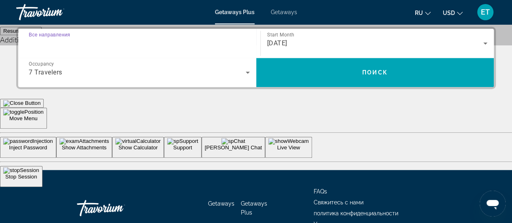
click at [108, 42] on input "Destination Все направления" at bounding box center [139, 44] width 221 height 10
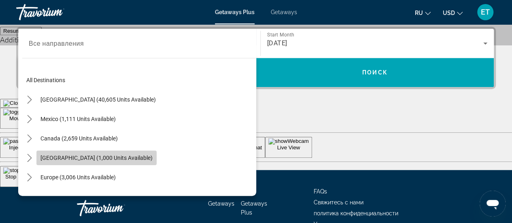
click at [135, 158] on span "[GEOGRAPHIC_DATA] (1,000 units available)" at bounding box center [96, 158] width 112 height 6
type input "**********"
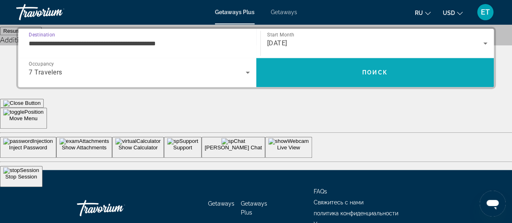
click at [375, 70] on span "Поиск" at bounding box center [374, 72] width 25 height 6
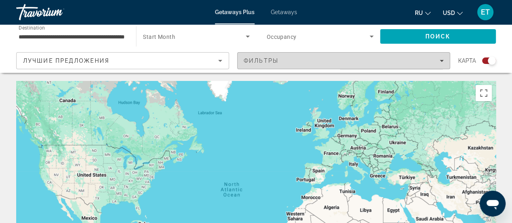
click at [443, 64] on span "Filters" at bounding box center [343, 60] width 212 height 19
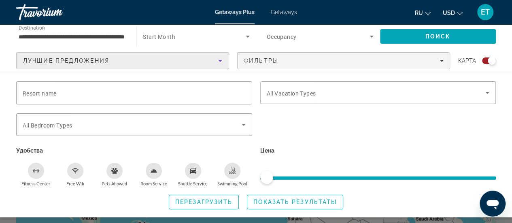
click at [217, 59] on icon "Sort by" at bounding box center [220, 61] width 10 height 10
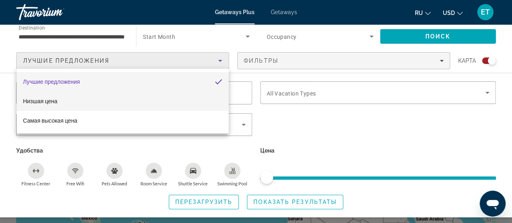
click at [182, 102] on mat-option "Низшая цена" at bounding box center [123, 100] width 212 height 19
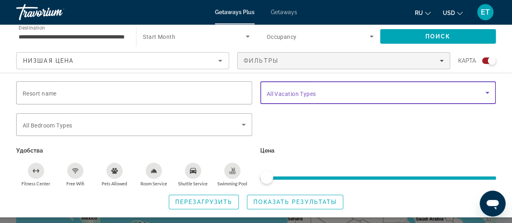
click at [488, 91] on icon "Search widget" at bounding box center [487, 93] width 10 height 10
click at [487, 92] on icon "Search widget" at bounding box center [487, 93] width 4 height 2
click at [243, 124] on icon "Search widget" at bounding box center [244, 125] width 4 height 2
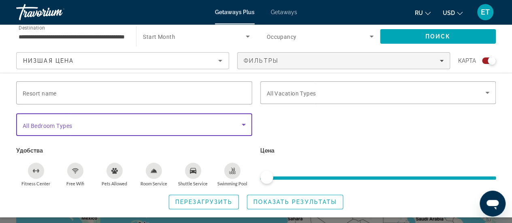
click at [242, 122] on icon "Search widget" at bounding box center [244, 125] width 10 height 10
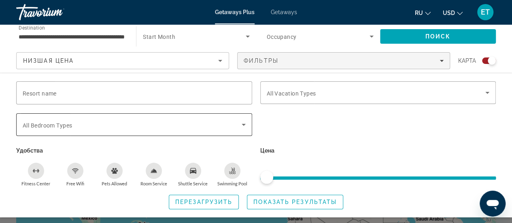
click at [191, 129] on div "Search widget" at bounding box center [134, 124] width 223 height 23
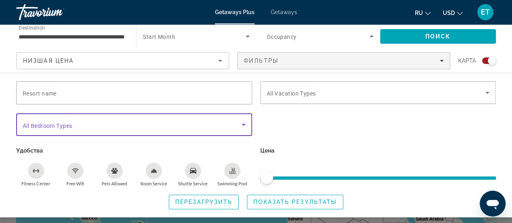
click at [244, 125] on icon "Search widget" at bounding box center [244, 125] width 10 height 10
click at [244, 125] on icon "Search widget" at bounding box center [244, 125] width 4 height 2
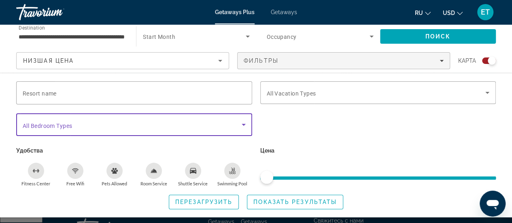
scroll to position [202, 0]
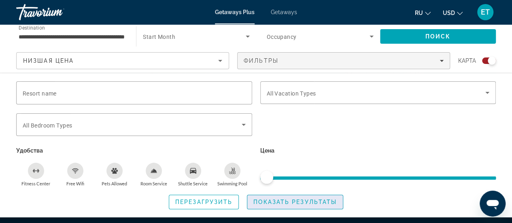
click at [314, 200] on span "Показать результаты" at bounding box center [294, 202] width 83 height 6
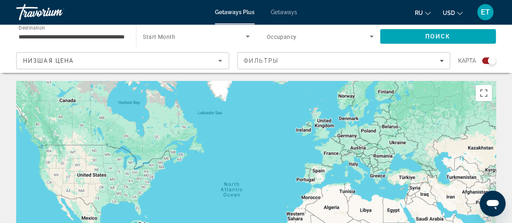
click at [186, 34] on span "Search widget" at bounding box center [194, 37] width 102 height 10
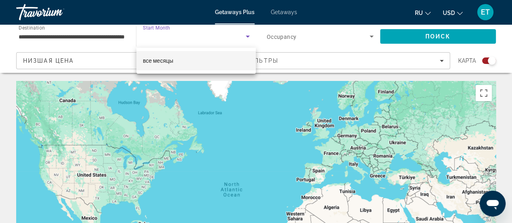
click at [247, 38] on div at bounding box center [256, 111] width 512 height 223
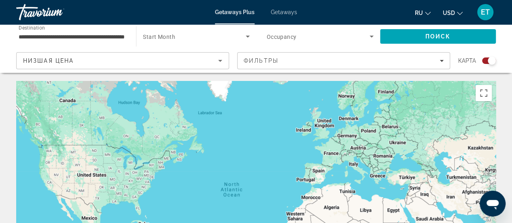
click at [249, 35] on icon "Search widget" at bounding box center [248, 37] width 10 height 10
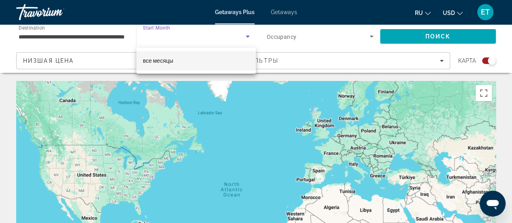
click at [226, 35] on div at bounding box center [256, 111] width 512 height 223
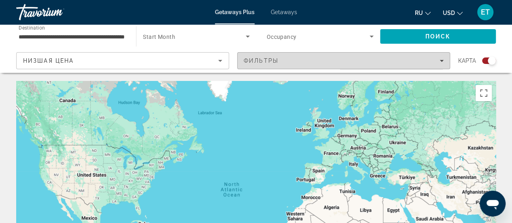
click at [441, 59] on icon "Filters" at bounding box center [441, 61] width 4 height 4
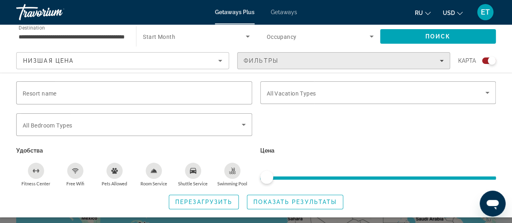
click at [441, 61] on icon "Filters" at bounding box center [441, 61] width 4 height 2
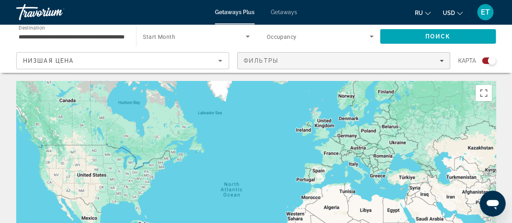
click at [441, 61] on icon "Filters" at bounding box center [441, 61] width 4 height 2
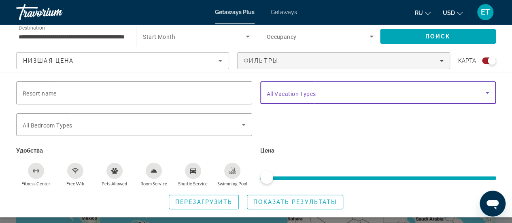
click at [487, 92] on icon "Search widget" at bounding box center [487, 93] width 4 height 2
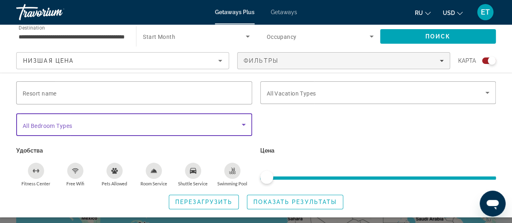
click at [243, 126] on icon "Search widget" at bounding box center [244, 125] width 10 height 10
click at [371, 38] on icon "Search widget" at bounding box center [372, 37] width 10 height 10
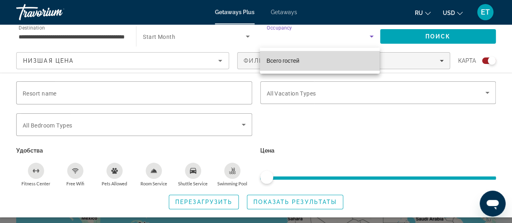
click at [348, 66] on mat-option "Всего гостей" at bounding box center [320, 60] width 120 height 19
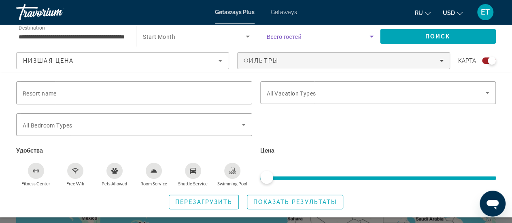
click at [369, 40] on icon "Search widget" at bounding box center [372, 37] width 10 height 10
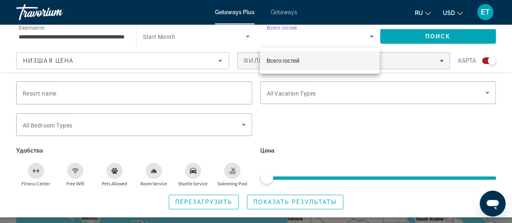
click at [371, 36] on div at bounding box center [256, 111] width 512 height 223
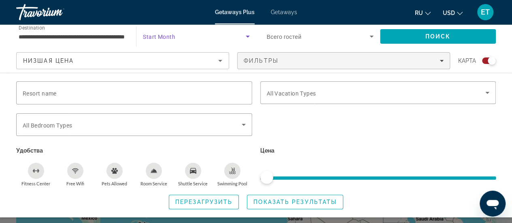
click at [248, 38] on icon "Search widget" at bounding box center [248, 37] width 10 height 10
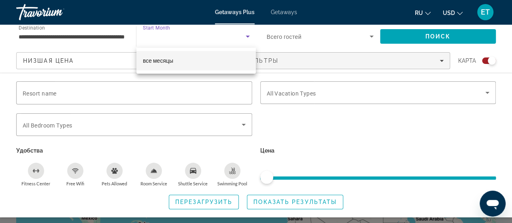
click at [223, 35] on div at bounding box center [256, 111] width 512 height 223
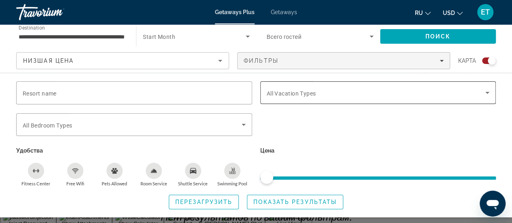
scroll to position [162, 0]
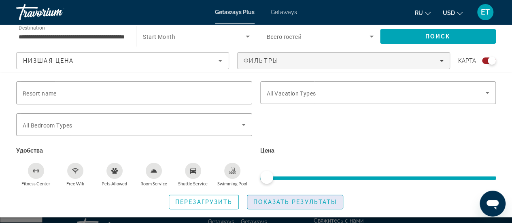
click at [284, 200] on span "Показать результаты" at bounding box center [294, 202] width 83 height 6
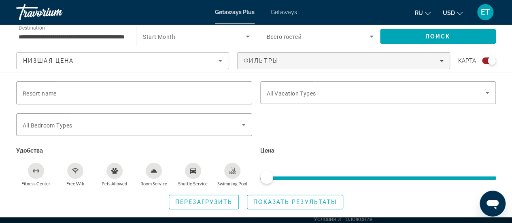
scroll to position [226, 0]
click at [198, 201] on span "Перезагрузить" at bounding box center [203, 202] width 57 height 6
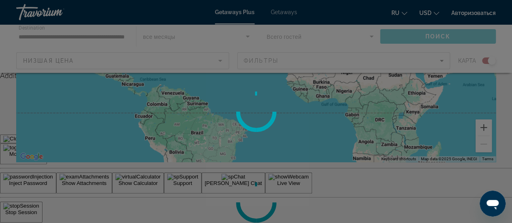
scroll to position [81, 0]
